Goal: Task Accomplishment & Management: Use online tool/utility

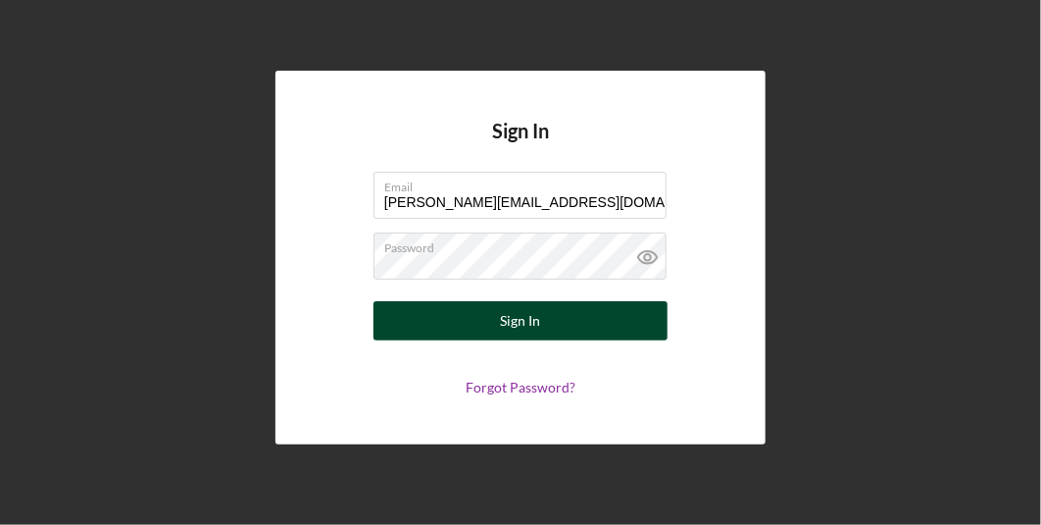
click at [514, 314] on div "Sign In" at bounding box center [521, 320] width 40 height 39
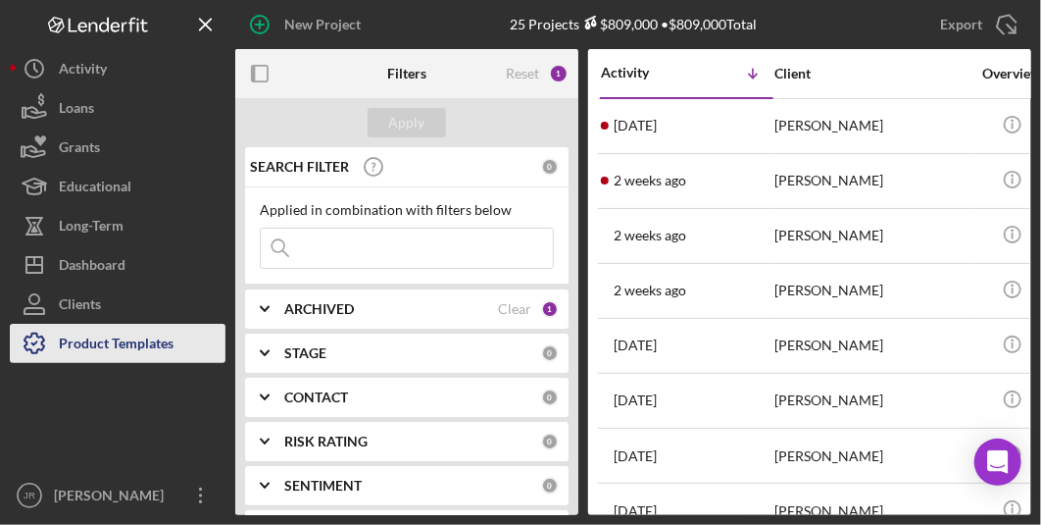
click at [59, 344] on div "Product Templates" at bounding box center [116, 346] width 115 height 44
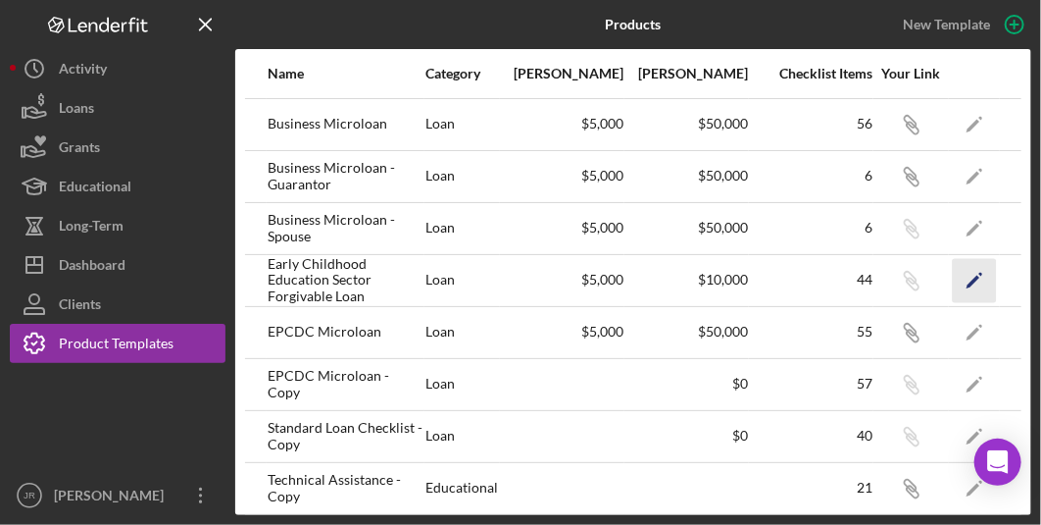
click at [977, 276] on polygon "button" at bounding box center [974, 282] width 14 height 14
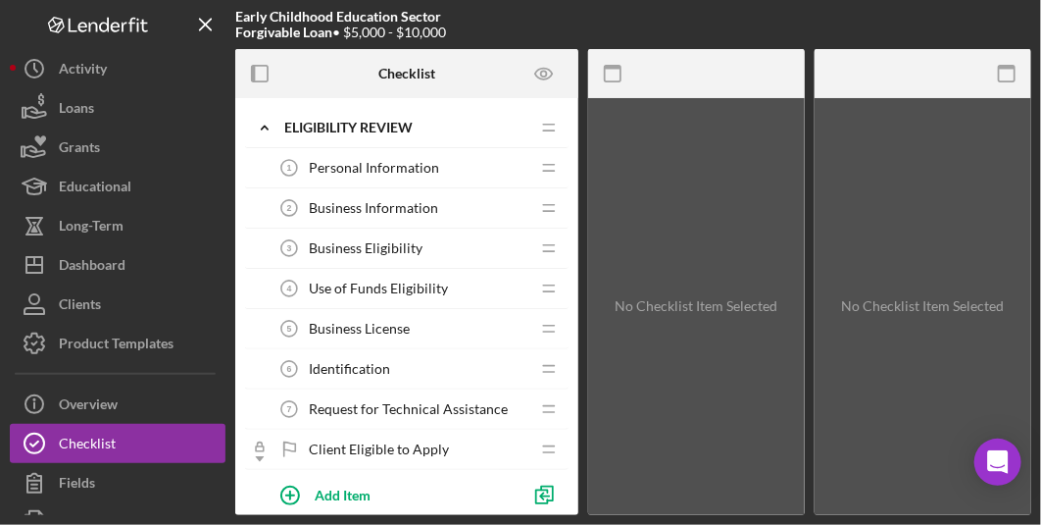
click at [396, 202] on span "Business Information" at bounding box center [373, 208] width 129 height 16
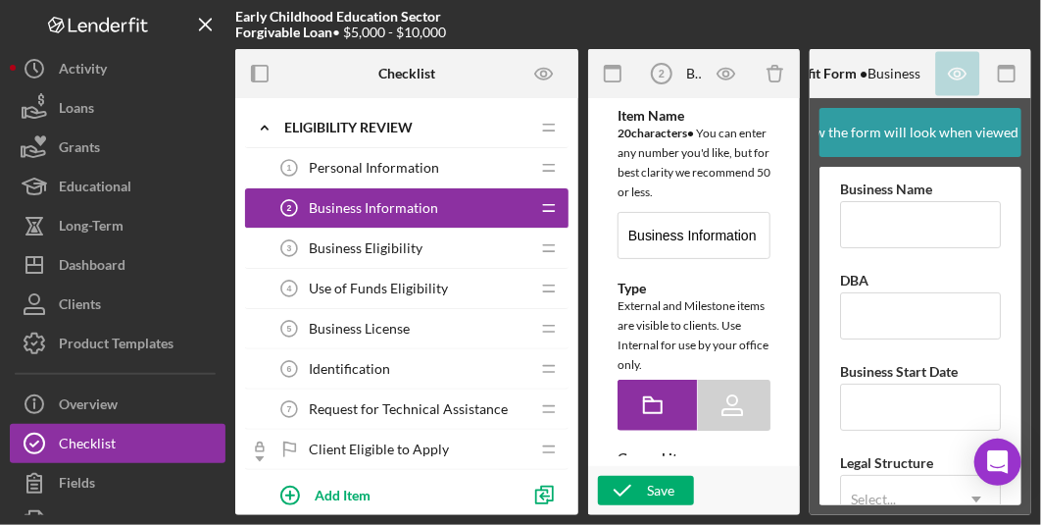
type textarea "<div>Please complete the form to provide us with some basic information about y…"
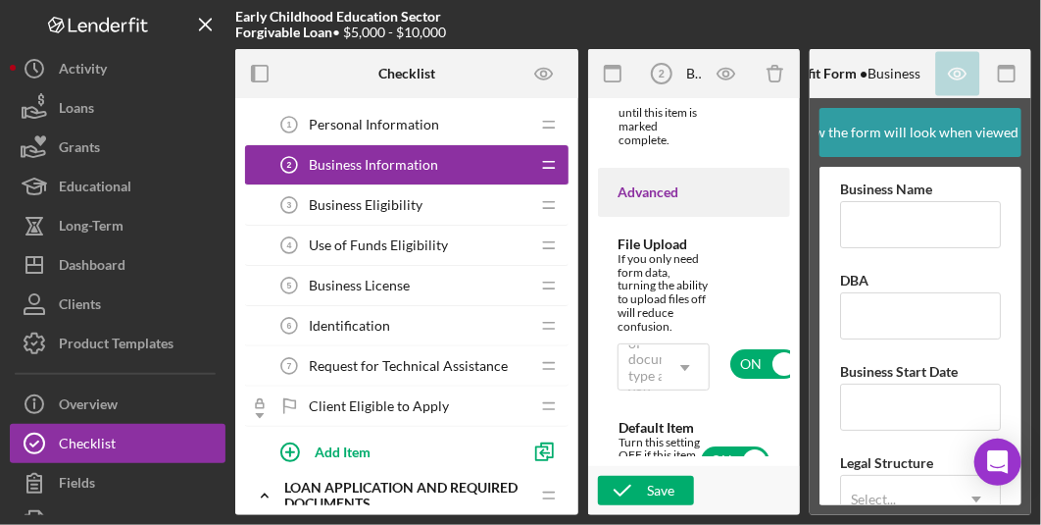
scroll to position [2410, 0]
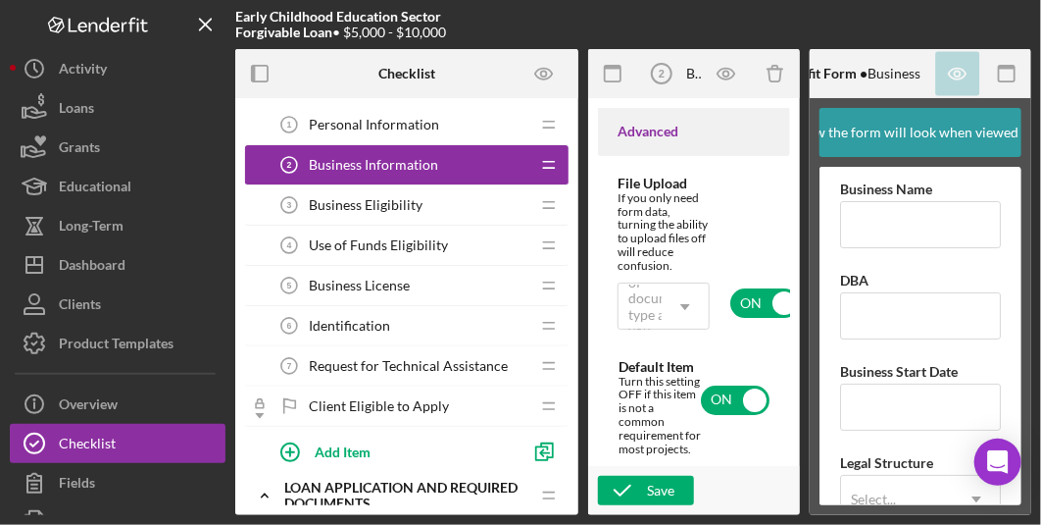
click at [385, 285] on span "Business License" at bounding box center [359, 285] width 101 height 16
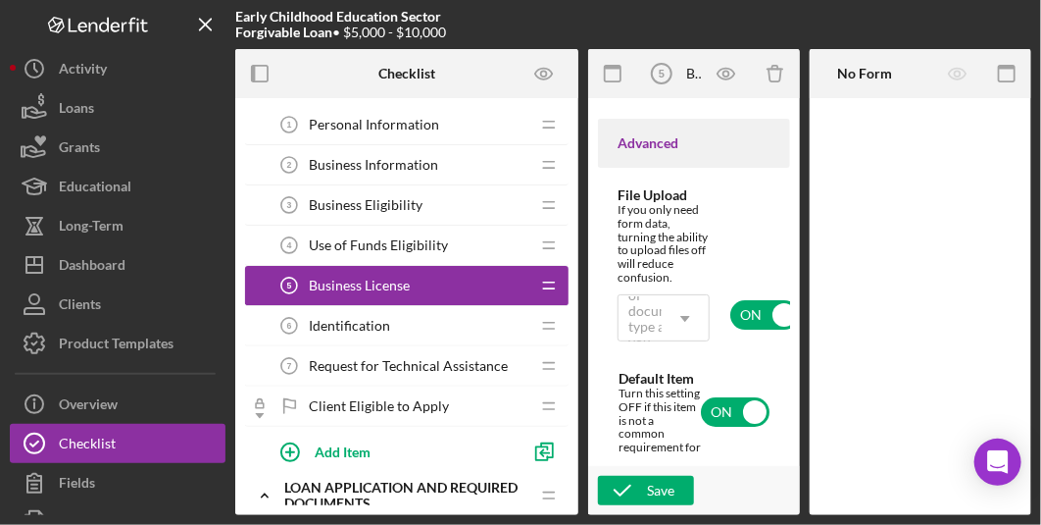
scroll to position [2353, 0]
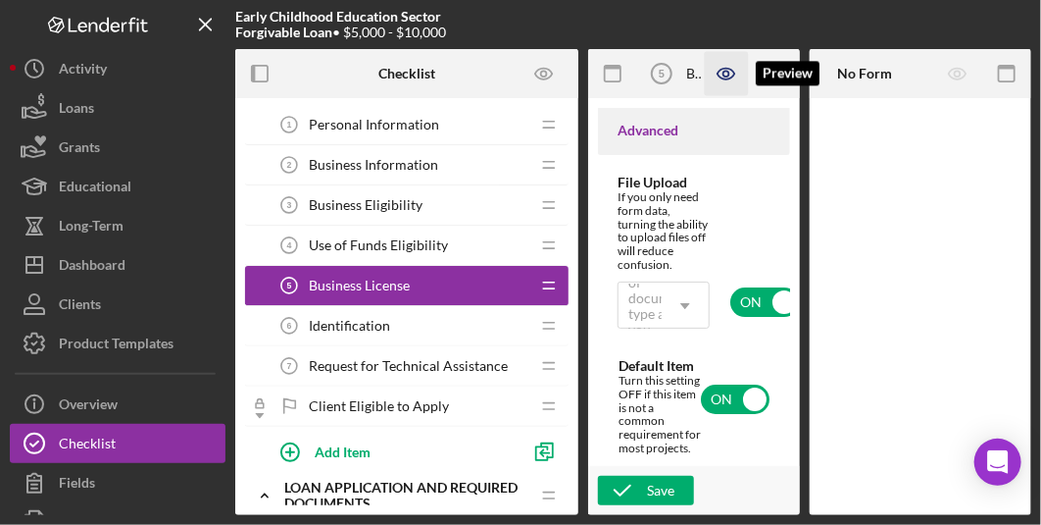
click at [721, 72] on icon "button" at bounding box center [727, 74] width 44 height 44
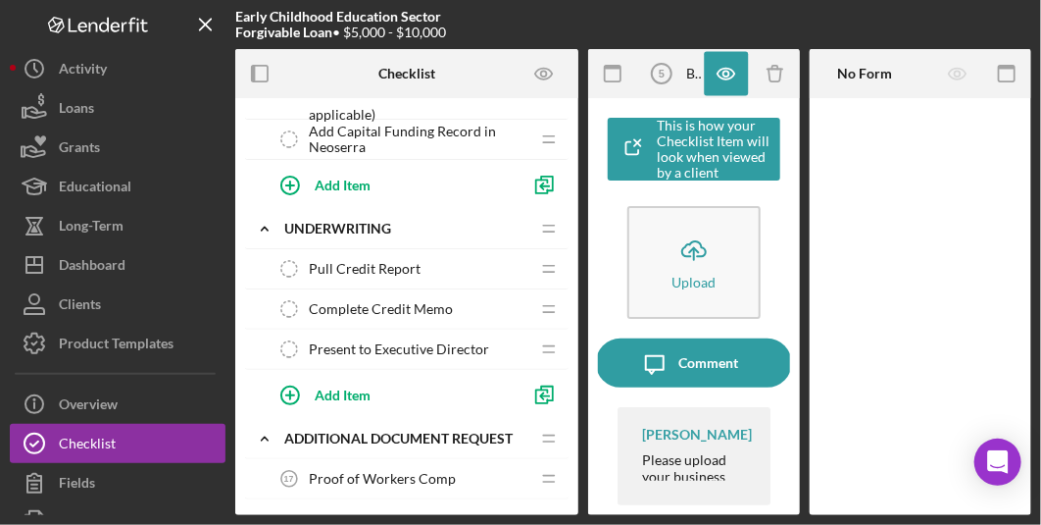
scroll to position [1005, 0]
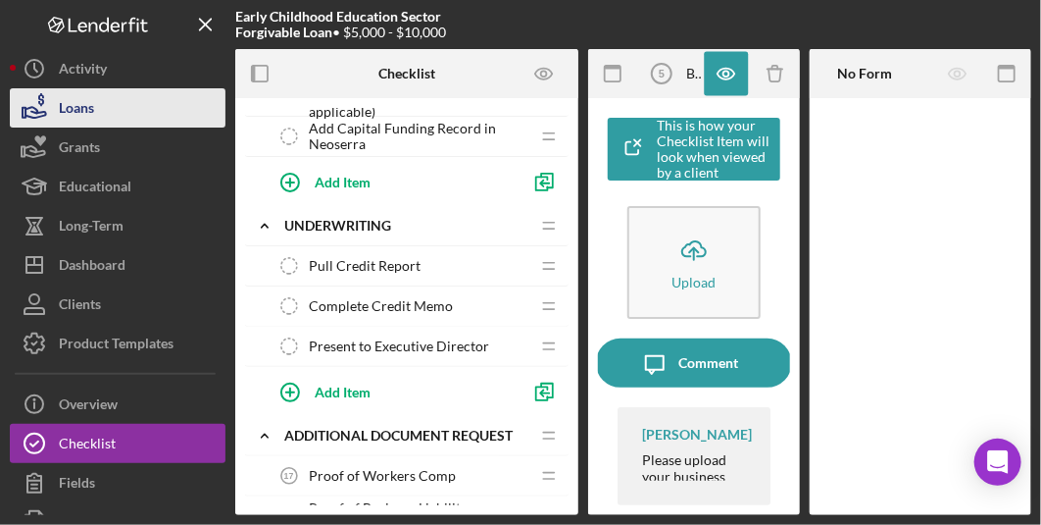
click at [98, 120] on button "Loans" at bounding box center [118, 107] width 216 height 39
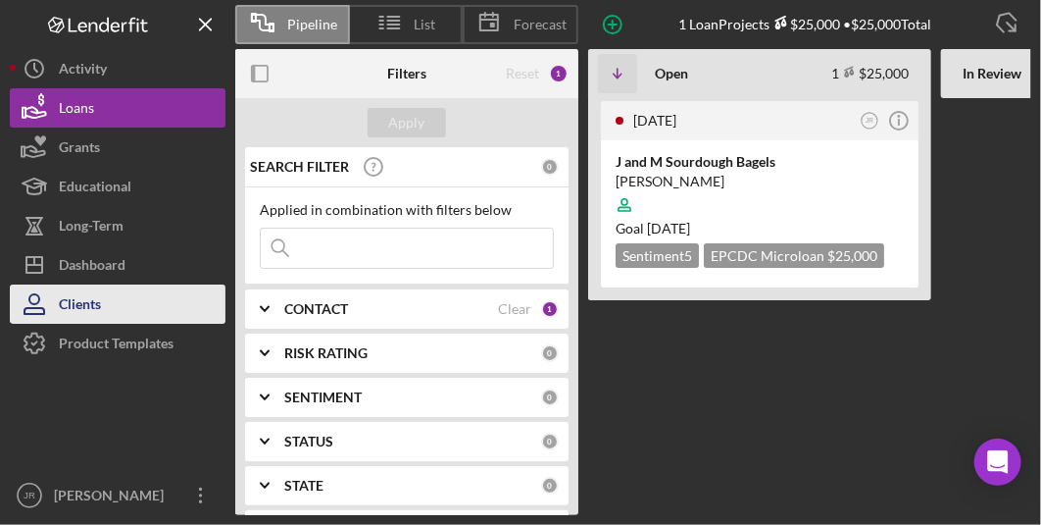
click at [129, 306] on button "Clients" at bounding box center [118, 303] width 216 height 39
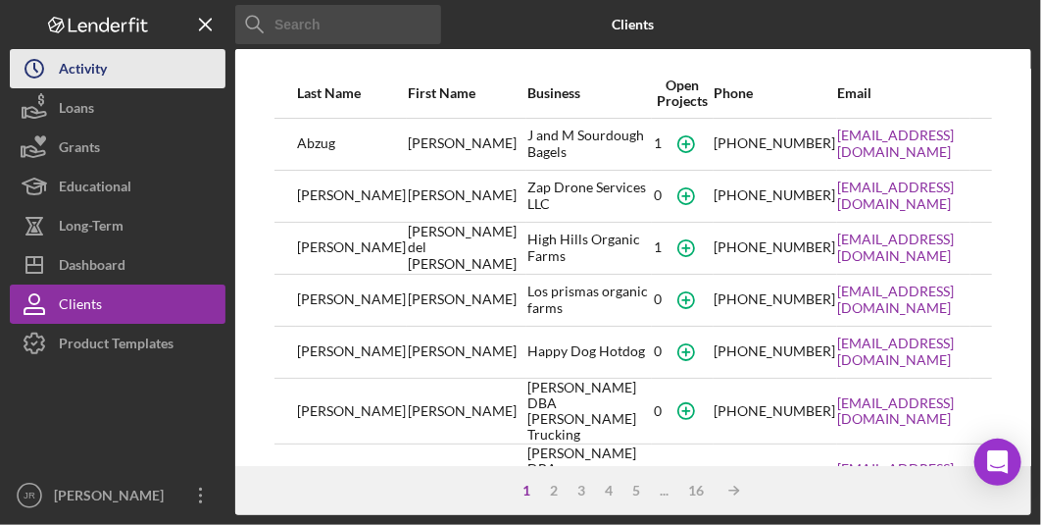
click at [119, 68] on button "Icon/History Activity" at bounding box center [118, 68] width 216 height 39
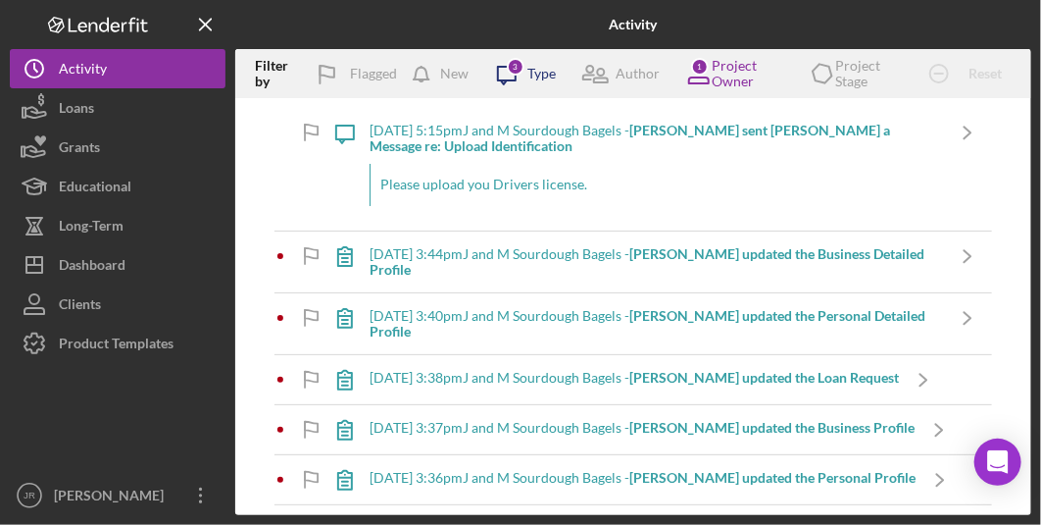
click at [532, 82] on div "Icon/Message 3 Type" at bounding box center [519, 73] width 74 height 49
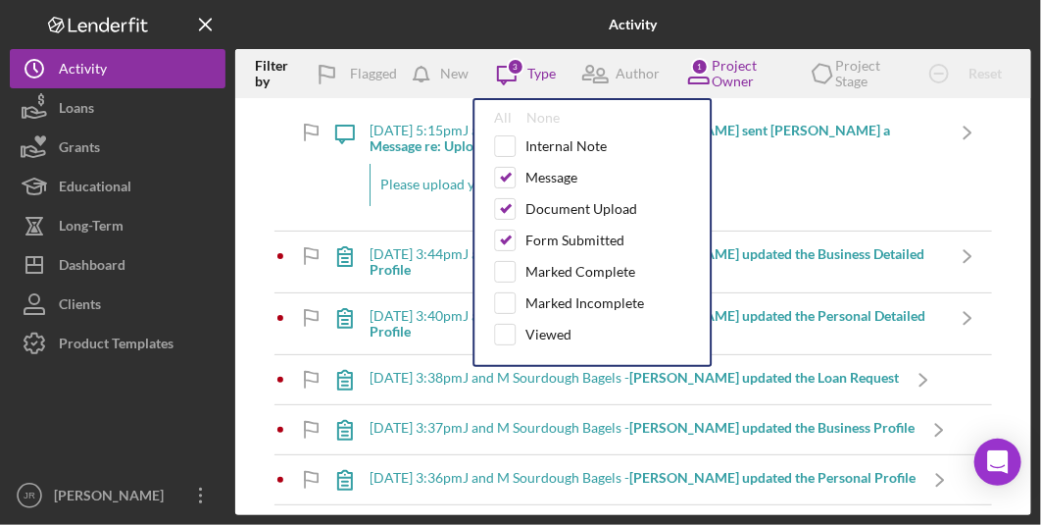
click at [413, 42] on div at bounding box center [368, 24] width 266 height 49
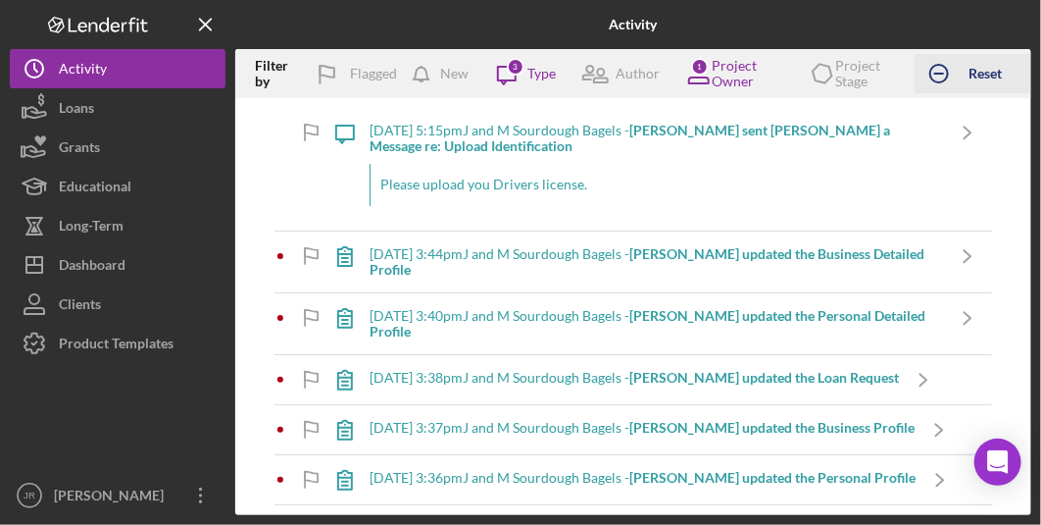
click at [974, 67] on div "Reset Filters" at bounding box center [986, 73] width 52 height 39
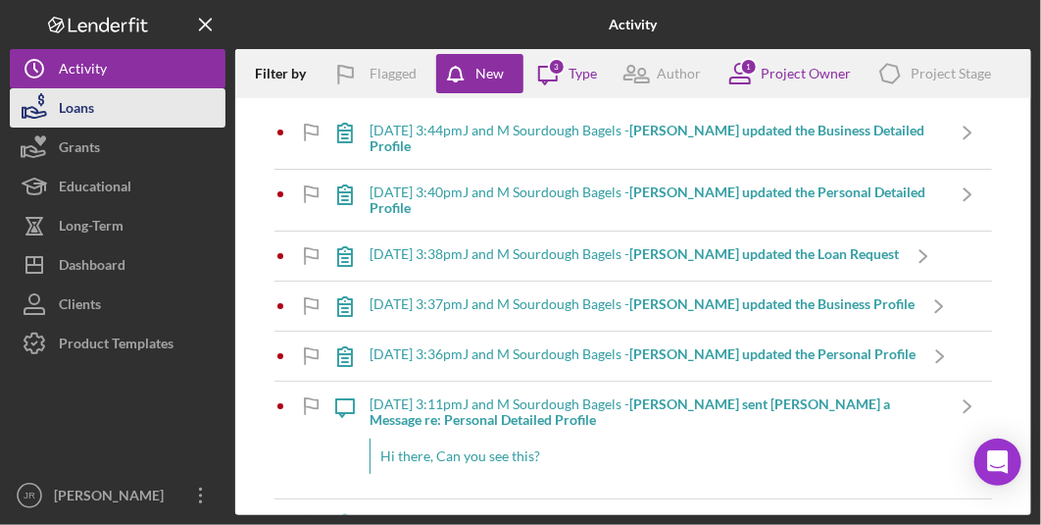
click at [102, 114] on button "Loans" at bounding box center [118, 107] width 216 height 39
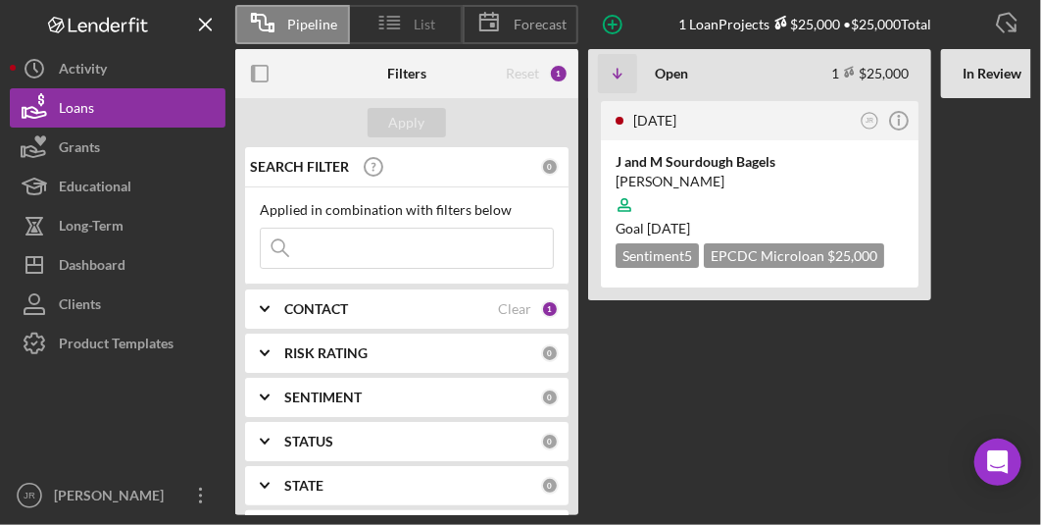
click at [393, 19] on icon at bounding box center [390, 22] width 49 height 49
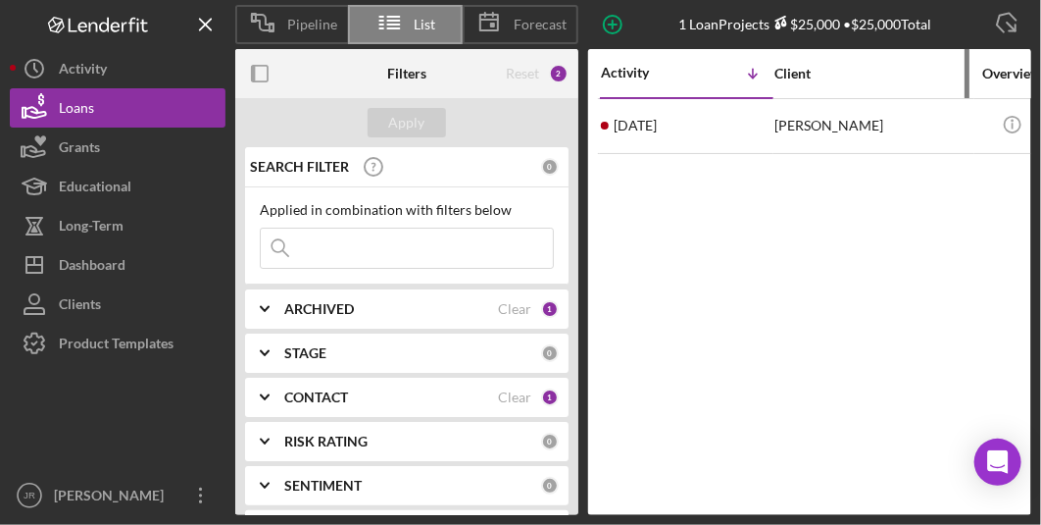
click at [831, 66] on div "Client" at bounding box center [873, 74] width 196 height 16
